Goal: Book appointment/travel/reservation

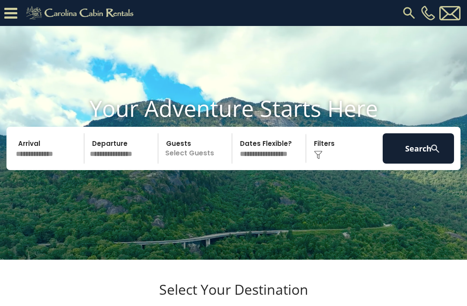
click at [412, 11] on img at bounding box center [409, 13] width 16 height 16
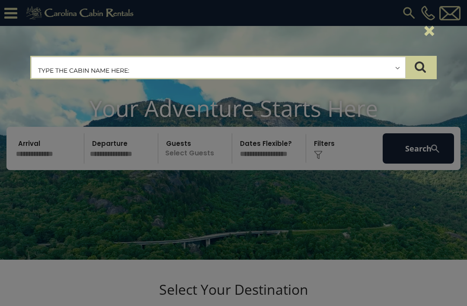
click at [135, 69] on input "text" at bounding box center [219, 68] width 374 height 22
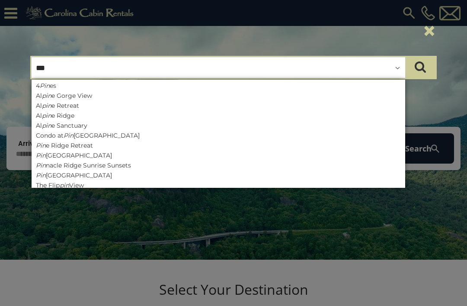
type input "****"
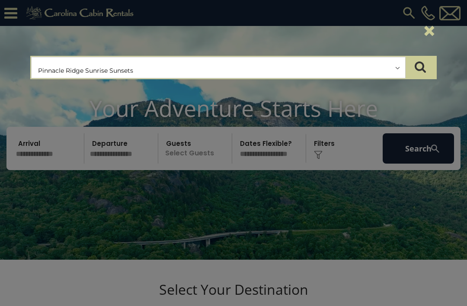
click at [420, 67] on button "submit" at bounding box center [420, 68] width 30 height 22
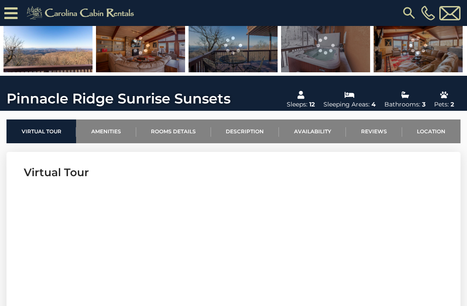
click at [316, 131] on link "Availability" at bounding box center [312, 131] width 67 height 24
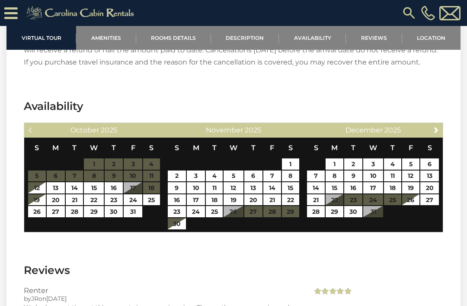
scroll to position [1538, 0]
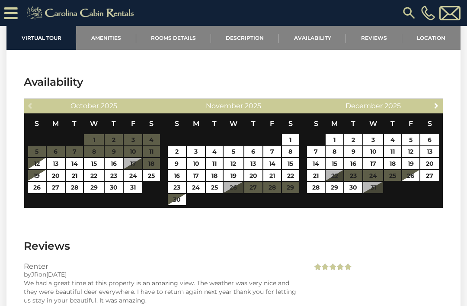
click at [436, 107] on span "Next" at bounding box center [436, 105] width 7 height 7
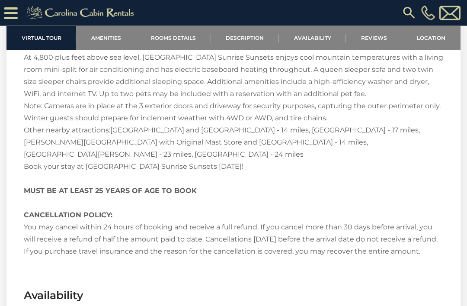
scroll to position [1313, 0]
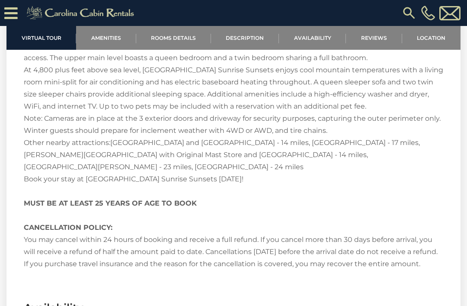
click at [106, 38] on link "Amenities" at bounding box center [106, 38] width 60 height 24
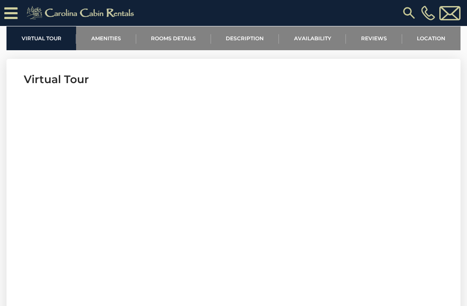
scroll to position [278, 0]
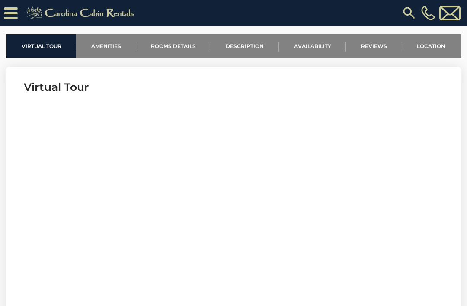
click at [316, 47] on link "Availability" at bounding box center [312, 46] width 67 height 24
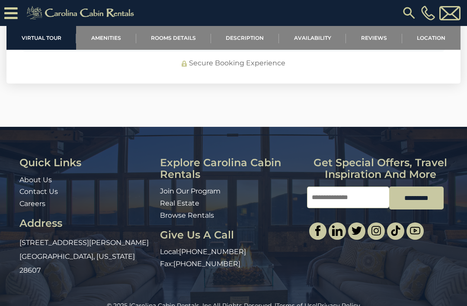
scroll to position [2861, 0]
